Goal: Check status: Check status

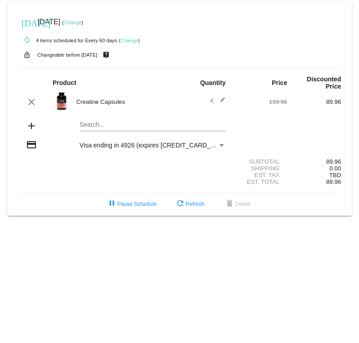
click at [66, 97] on img at bounding box center [62, 101] width 18 height 18
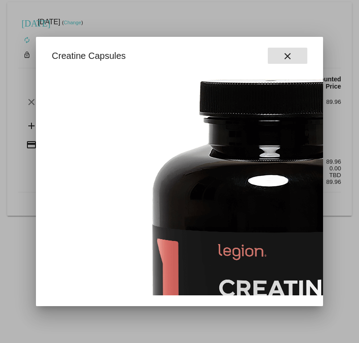
click at [287, 55] on mat-icon "close" at bounding box center [287, 56] width 11 height 11
